Goal: Register for event/course

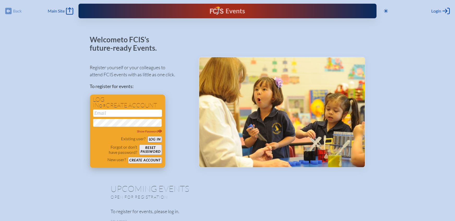
type input "[EMAIL_ADDRESS][DOMAIN_NAME]"
click at [156, 141] on button "Log in" at bounding box center [155, 139] width 14 height 7
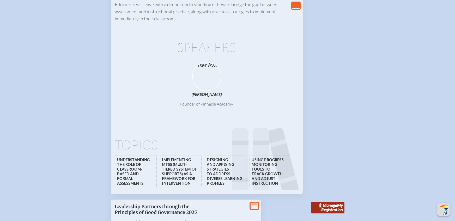
scroll to position [319, 0]
click at [229, 166] on li "Designing and applying strategies to address diverse learning profiles" at bounding box center [226, 171] width 42 height 33
click at [273, 166] on icon "Back" at bounding box center [265, 161] width 67 height 67
click at [167, 167] on li "Implementing MTSS (Multi-Tiered System of Supports) as a framework for interven…" at bounding box center [181, 171] width 42 height 33
click at [126, 166] on li "Understanding the role of classroom-based and formal assessments" at bounding box center [136, 171] width 42 height 33
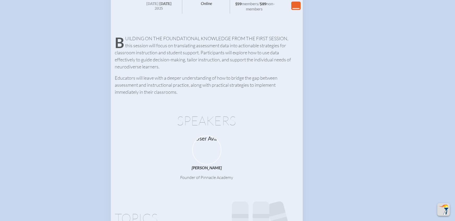
scroll to position [138, 0]
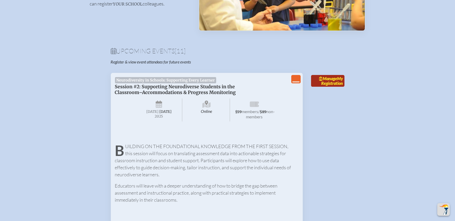
click at [315, 87] on link "Manage My Registration" at bounding box center [327, 81] width 33 height 12
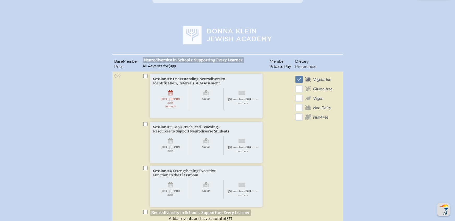
scroll to position [124, 0]
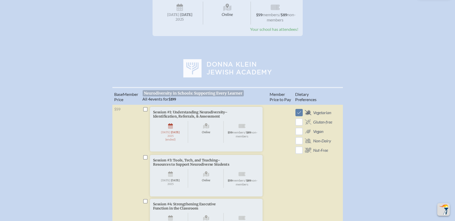
click at [171, 136] on span "[DATE] (ended)" at bounding box center [170, 132] width 35 height 22
click at [176, 136] on span "[DATE] (ended)" at bounding box center [170, 132] width 35 height 22
click at [179, 134] on span "[DATE]" at bounding box center [175, 131] width 9 height 3
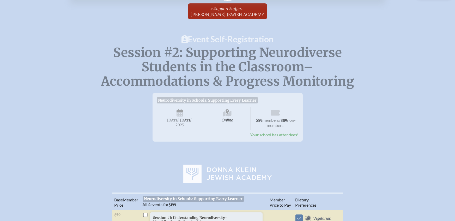
scroll to position [13, 0]
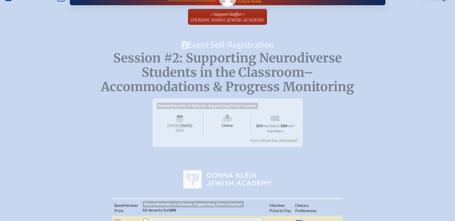
click at [230, 130] on span "Online" at bounding box center [227, 123] width 47 height 23
click at [230, 123] on span "Online" at bounding box center [227, 123] width 47 height 23
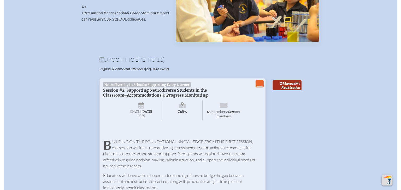
scroll to position [120, 0]
